Goal: Check status: Check status

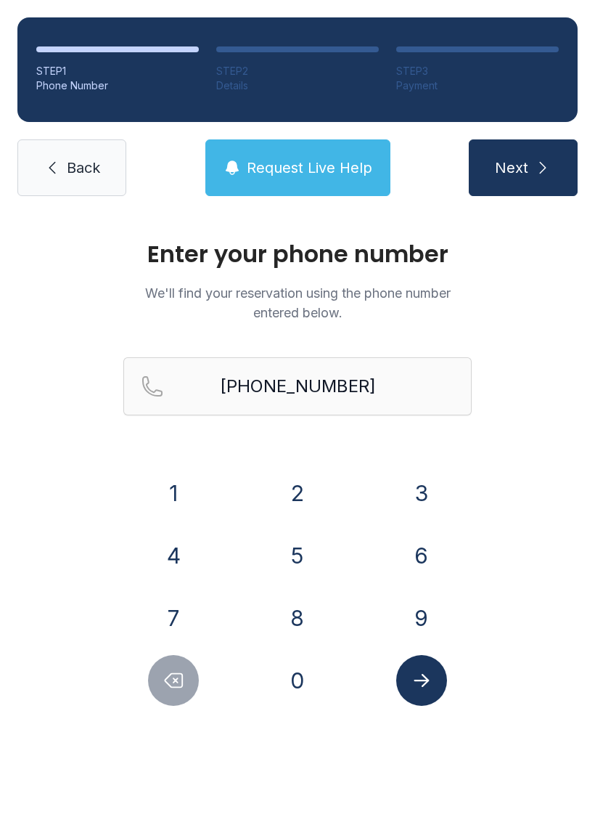
click at [303, 619] on button "8" at bounding box center [297, 617] width 51 height 51
click at [179, 481] on button "1" at bounding box center [173, 493] width 51 height 51
click at [186, 622] on button "7" at bounding box center [173, 617] width 51 height 51
click at [179, 611] on button "7" at bounding box center [173, 617] width 51 height 51
click at [178, 488] on button "1" at bounding box center [173, 493] width 51 height 51
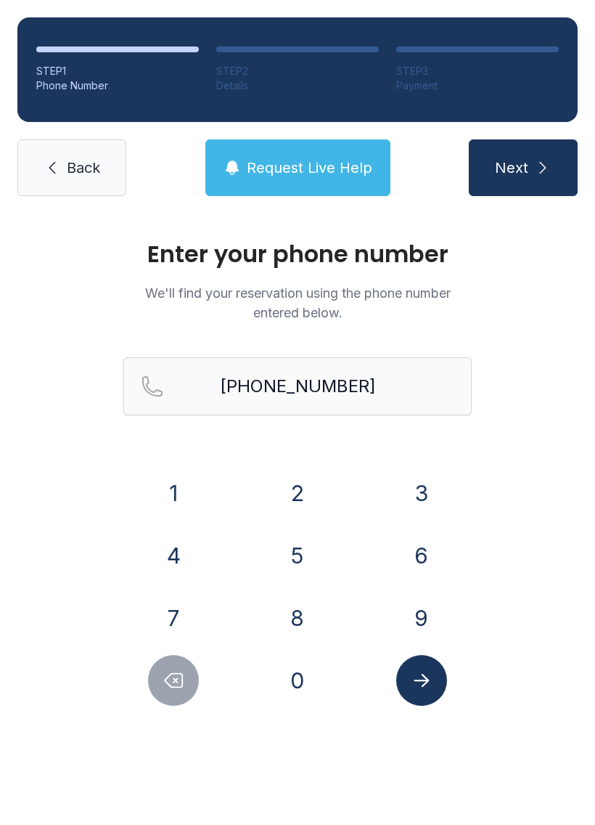
click at [183, 563] on button "4" at bounding box center [173, 555] width 51 height 51
click at [183, 558] on button "4" at bounding box center [173, 555] width 51 height 51
click at [303, 684] on button "0" at bounding box center [297, 680] width 51 height 51
click at [293, 495] on button "2" at bounding box center [297, 493] width 51 height 51
click at [425, 617] on button "9" at bounding box center [421, 617] width 51 height 51
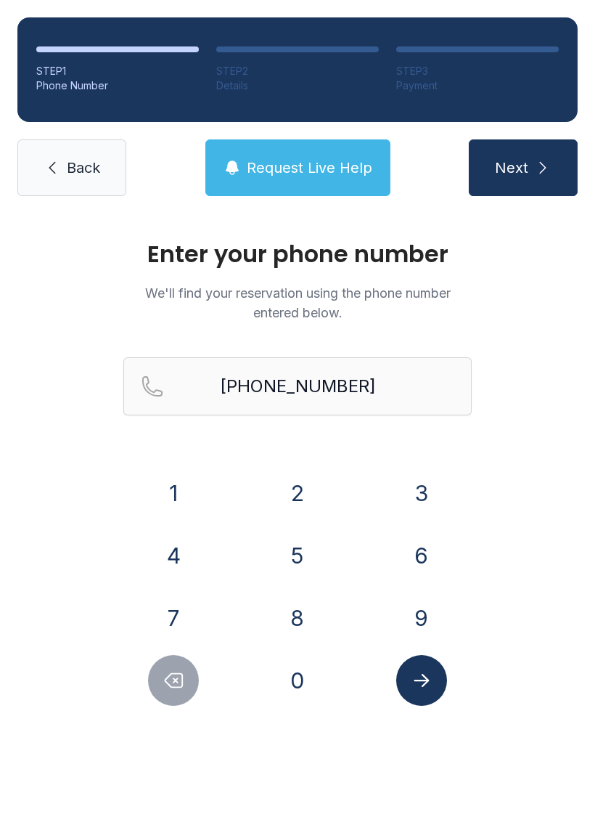
click at [431, 675] on icon "Submit lookup form" at bounding box center [422, 680] width 22 height 22
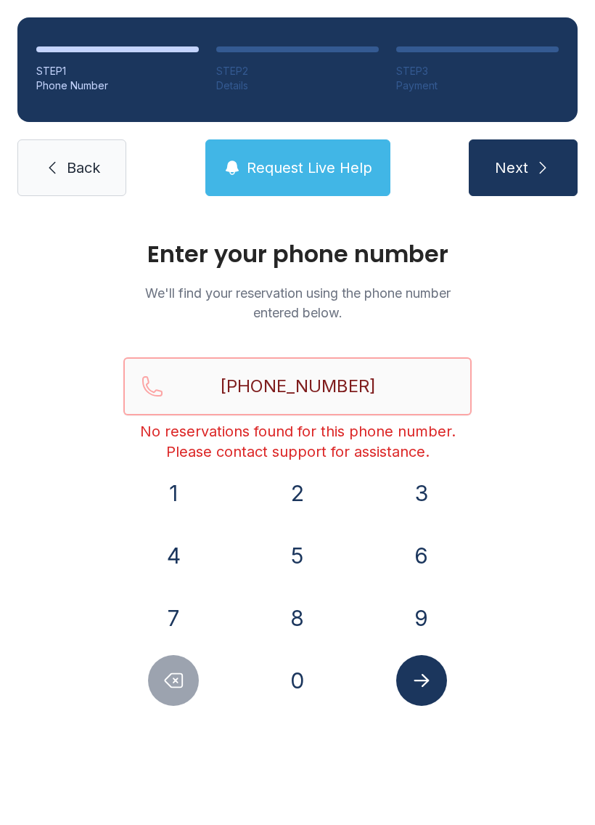
click at [201, 401] on input "[PHONE_NUMBER]" at bounding box center [297, 386] width 348 height 58
click at [272, 394] on input "[PHONE_NUMBER]" at bounding box center [297, 386] width 348 height 58
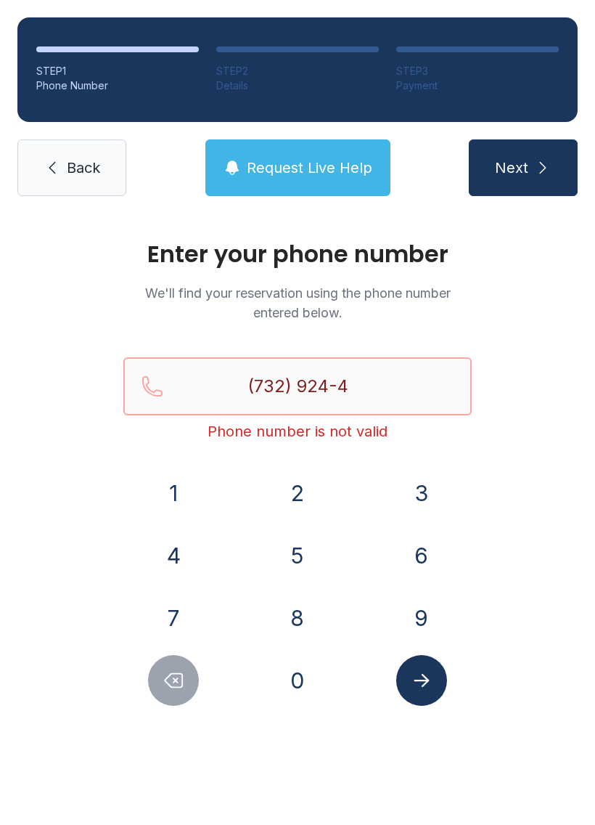
click at [378, 384] on input "(732) 924-4" at bounding box center [297, 386] width 348 height 58
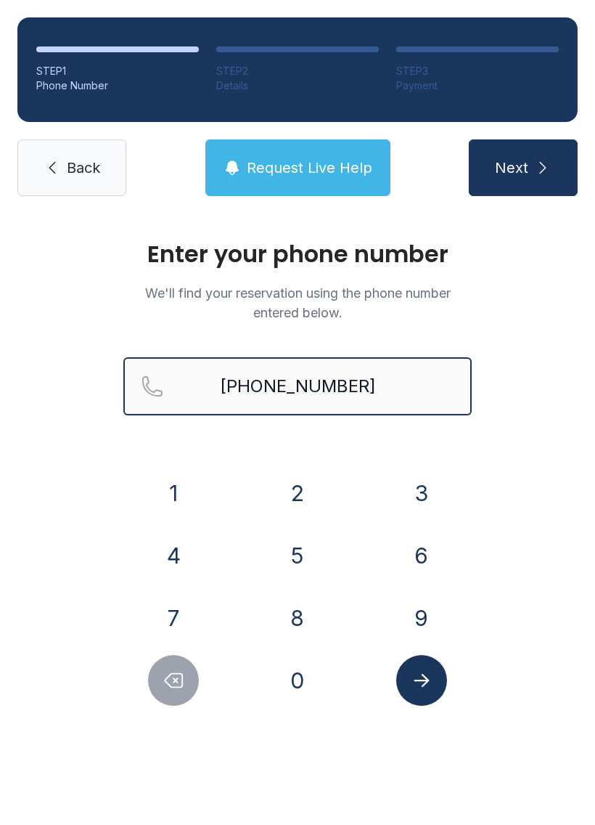
type input "[PHONE_NUMBER]"
click at [523, 168] on button "Next" at bounding box center [523, 167] width 109 height 57
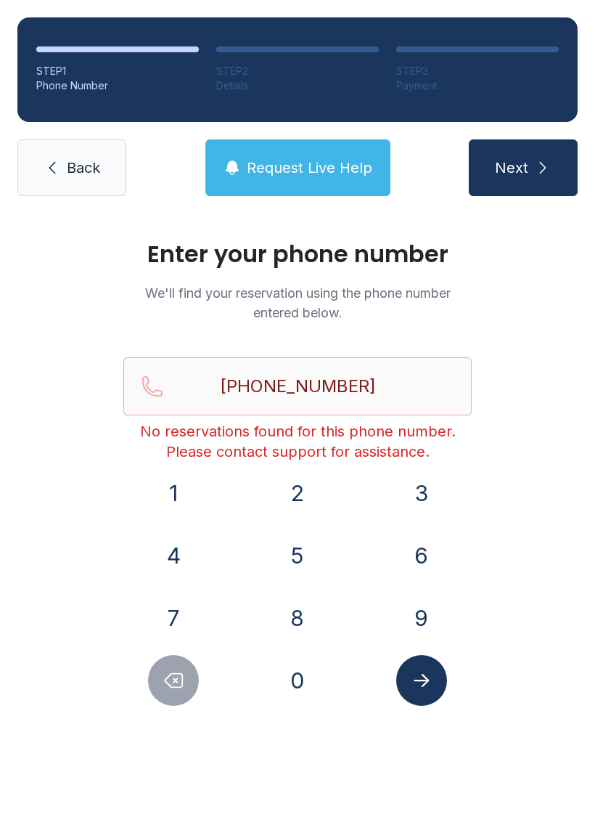
click at [517, 180] on button "Next" at bounding box center [523, 167] width 109 height 57
click at [285, 173] on span "Request Live Help" at bounding box center [310, 168] width 126 height 20
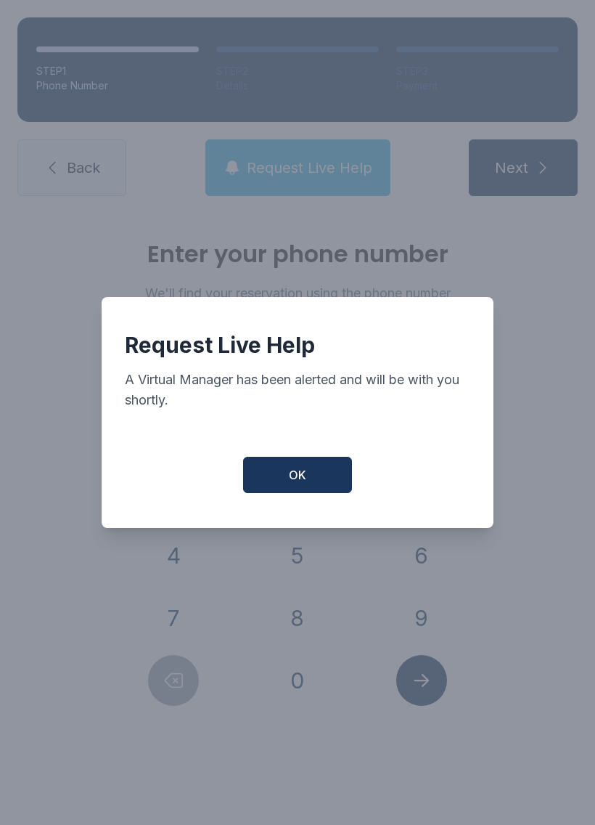
click at [290, 484] on span "OK" at bounding box center [297, 474] width 17 height 17
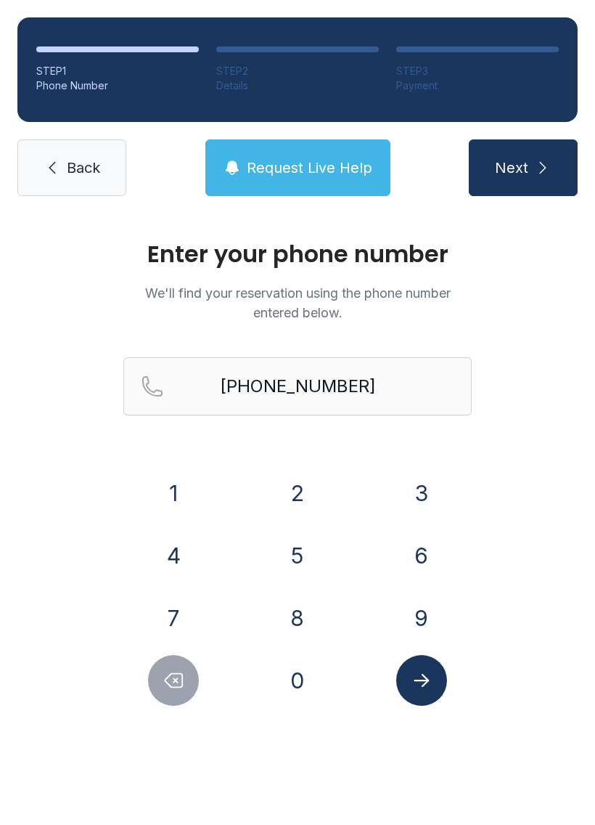
click at [90, 168] on span "Back" at bounding box center [83, 168] width 33 height 20
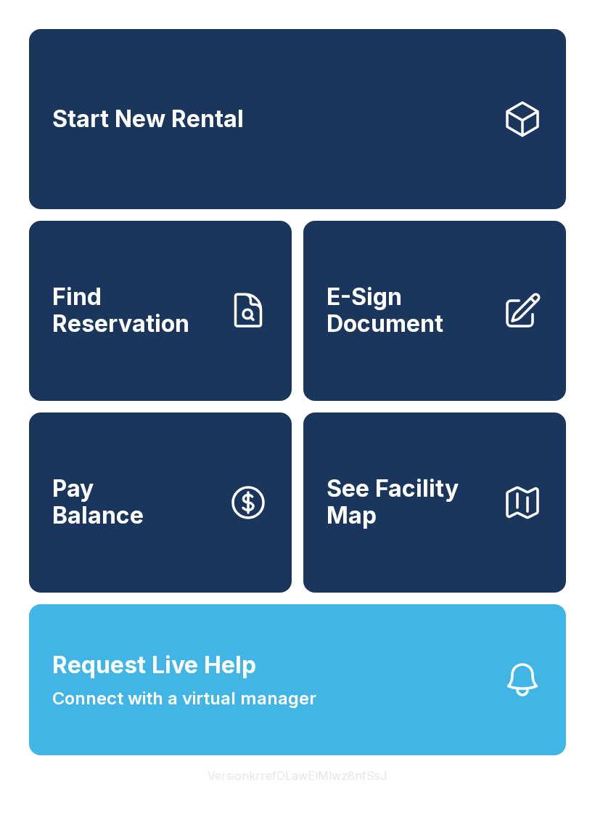
click at [438, 337] on span "E-Sign Document" at bounding box center [409, 310] width 164 height 53
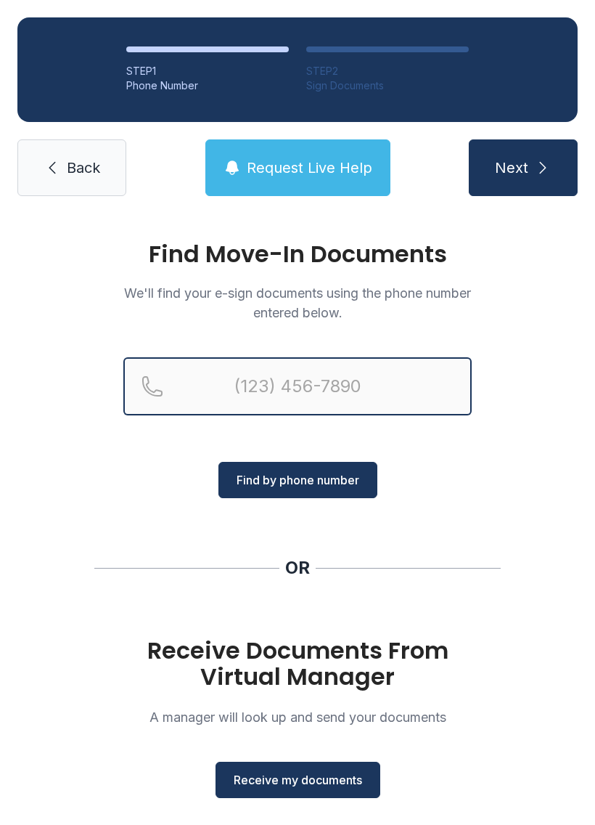
click at [254, 387] on input "Reservation phone number" at bounding box center [297, 386] width 348 height 58
type input "[PHONE_NUMBER]"
click at [523, 168] on button "Next" at bounding box center [523, 167] width 109 height 57
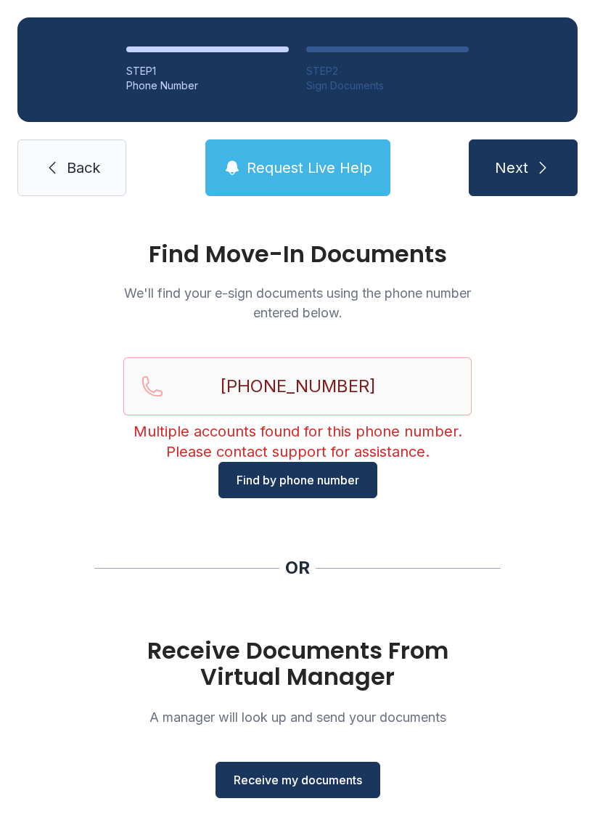
click at [287, 483] on span "Find by phone number" at bounding box center [298, 479] width 123 height 17
